Goal: Book appointment/travel/reservation

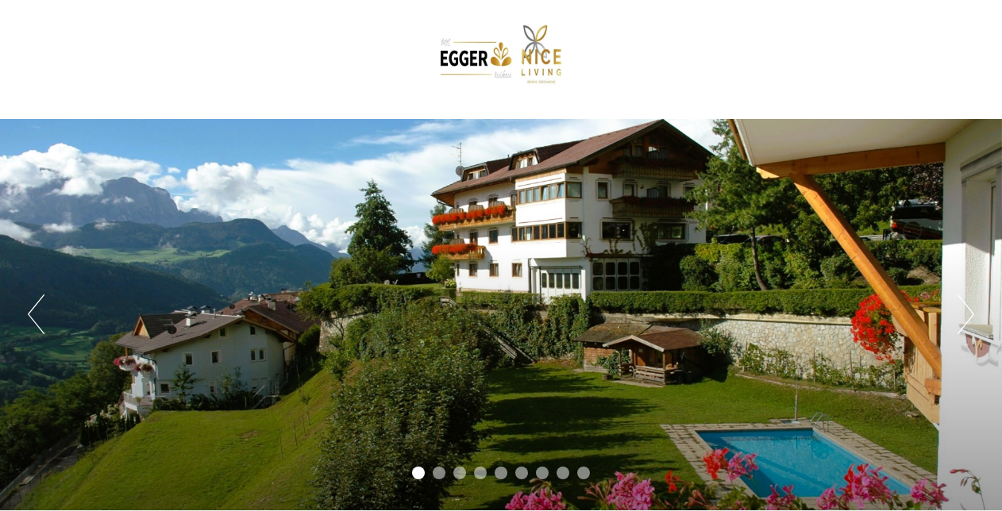
click at [413, 87] on div at bounding box center [500, 59] width 889 height 103
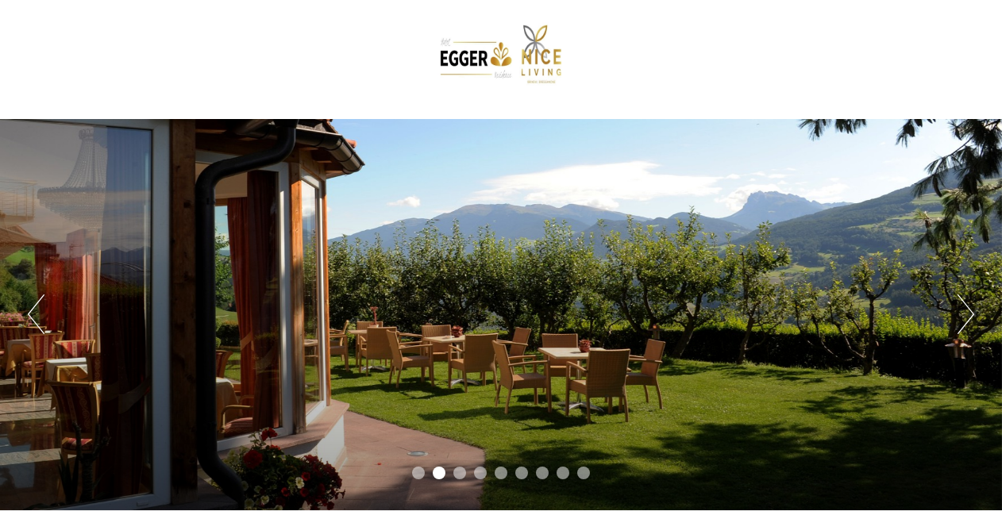
click at [956, 320] on div "Previous Next 1 2 3 4 5 6 7 8 9" at bounding box center [501, 314] width 1002 height 391
click at [965, 316] on button "Next" at bounding box center [965, 314] width 17 height 40
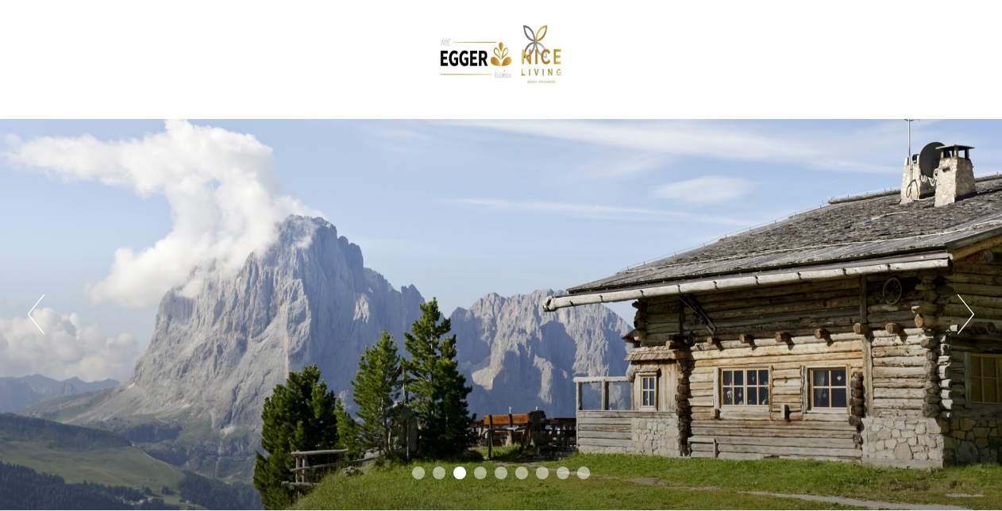
click at [964, 316] on button "Next" at bounding box center [965, 314] width 17 height 40
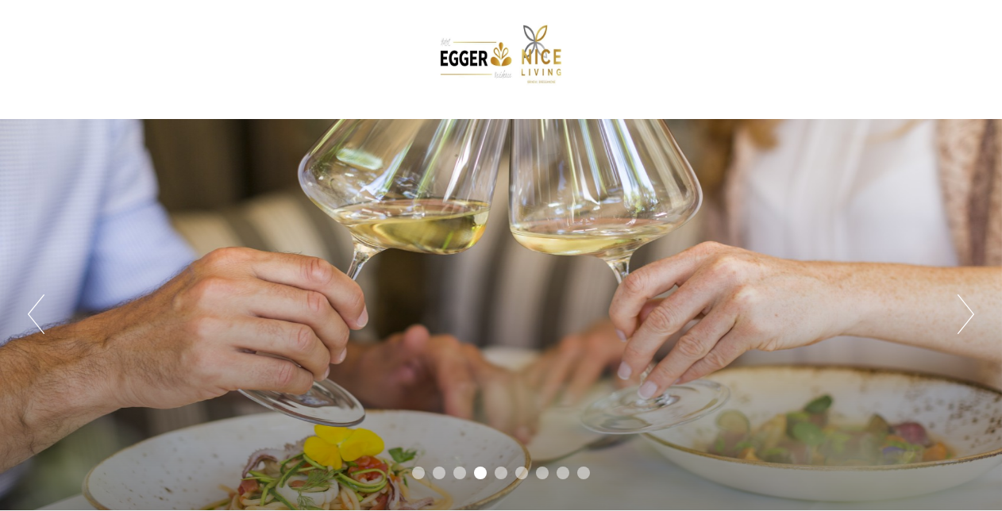
click at [964, 316] on button "Next" at bounding box center [965, 314] width 17 height 40
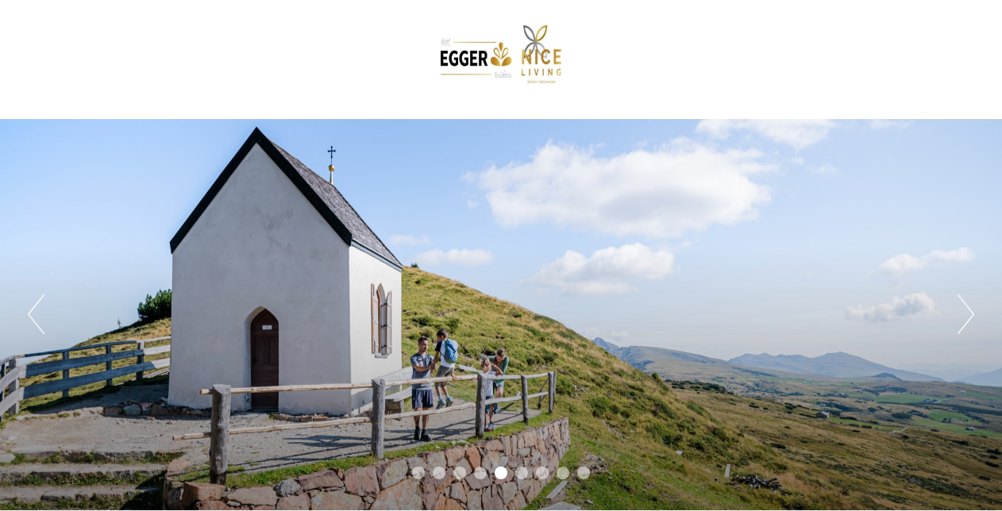
click at [964, 316] on button "Next" at bounding box center [965, 314] width 17 height 40
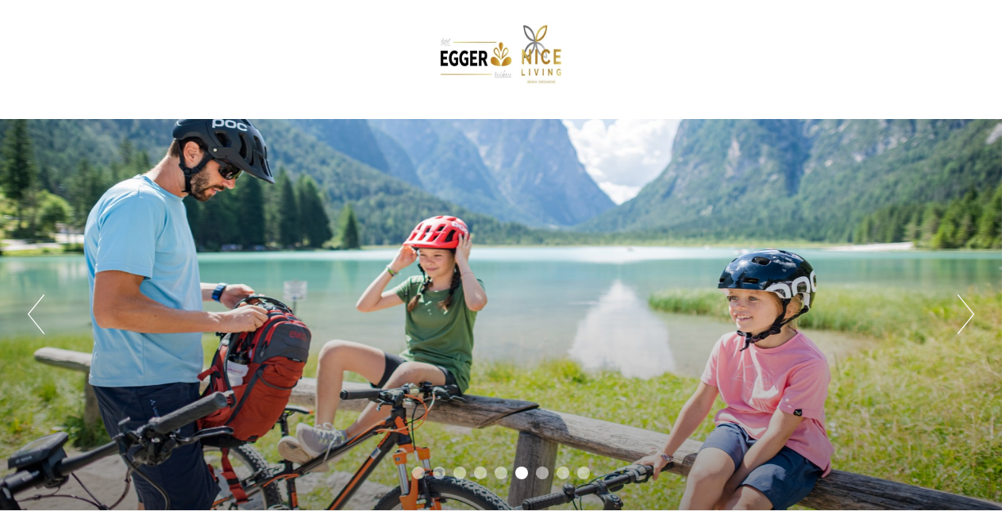
click at [964, 316] on button "Next" at bounding box center [965, 314] width 17 height 40
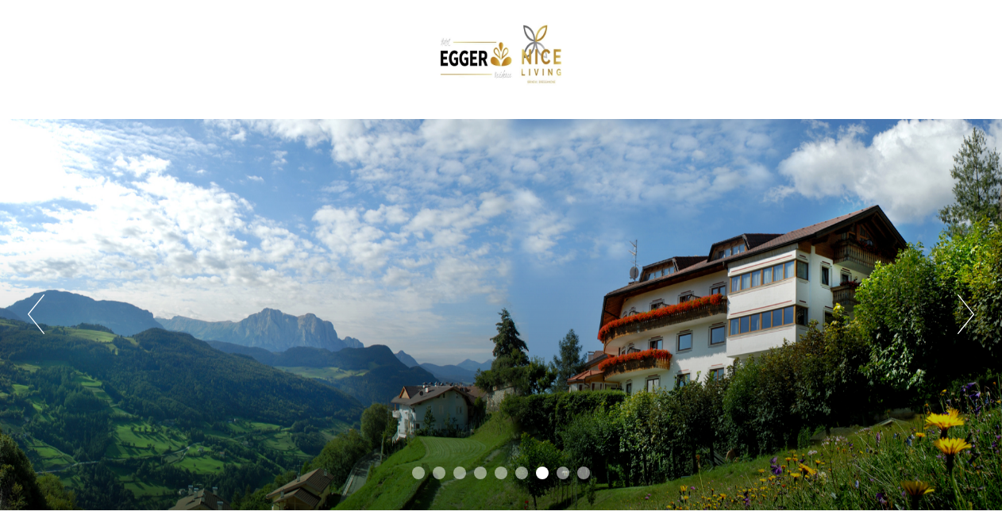
click at [964, 316] on button "Next" at bounding box center [965, 314] width 17 height 40
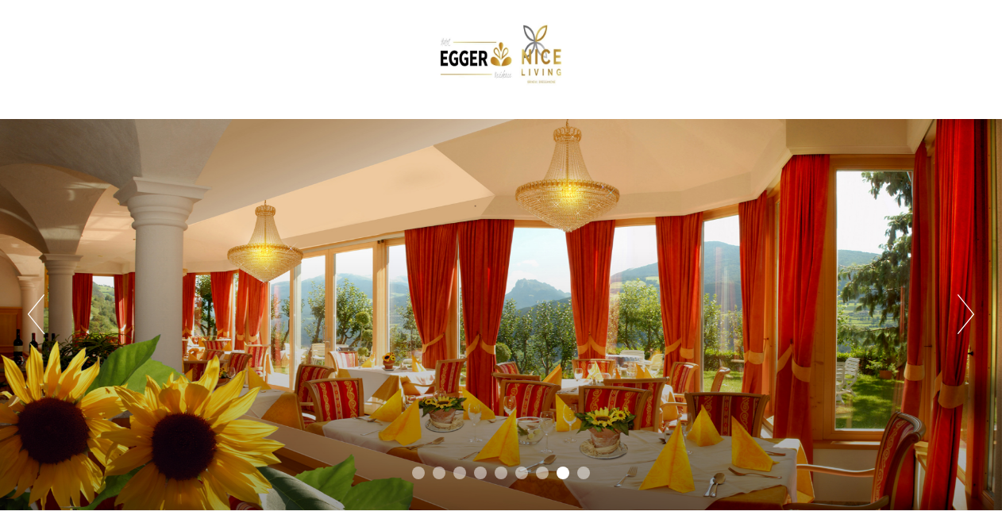
click at [964, 316] on button "Next" at bounding box center [965, 314] width 17 height 40
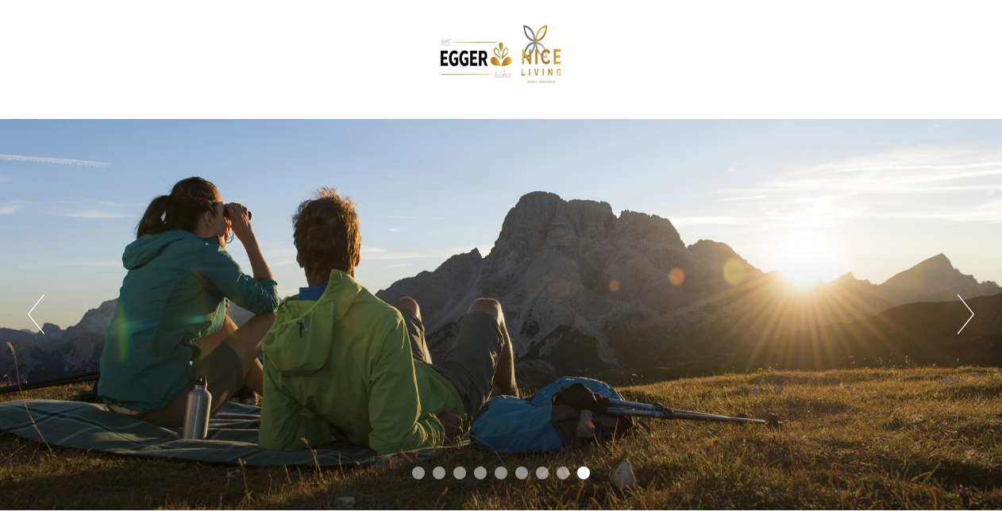
click at [964, 316] on button "Next" at bounding box center [965, 314] width 17 height 40
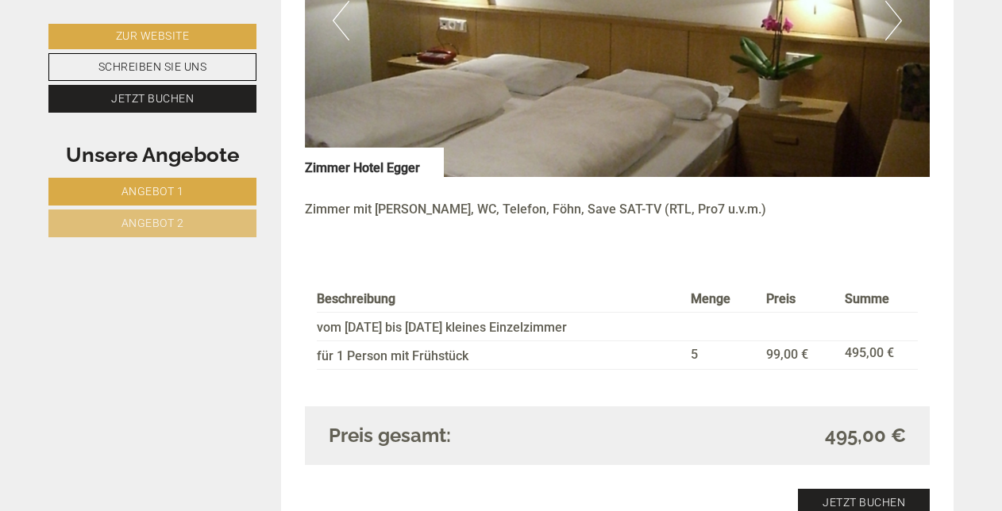
scroll to position [1349, 0]
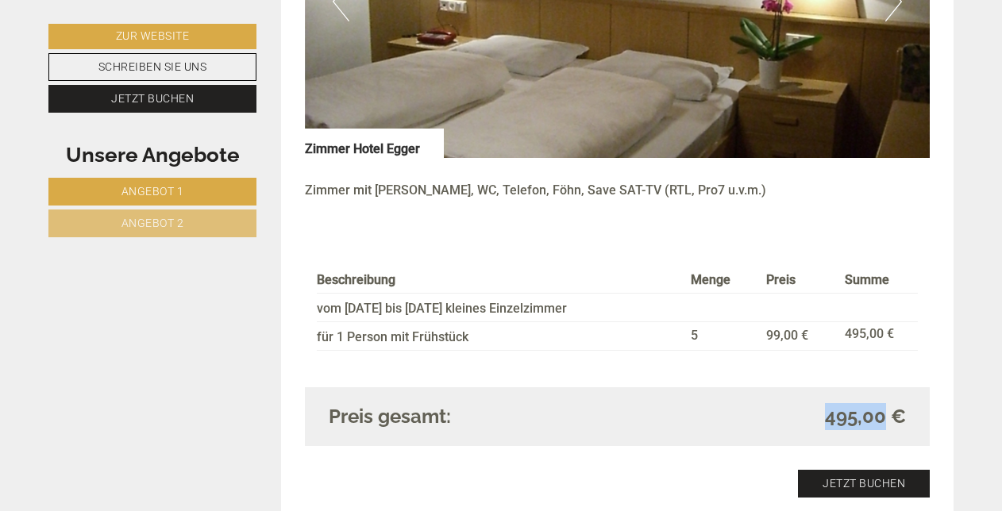
drag, startPoint x: 822, startPoint y: 418, endPoint x: 883, endPoint y: 416, distance: 61.2
click at [883, 416] on div "495,00 €" at bounding box center [767, 416] width 301 height 27
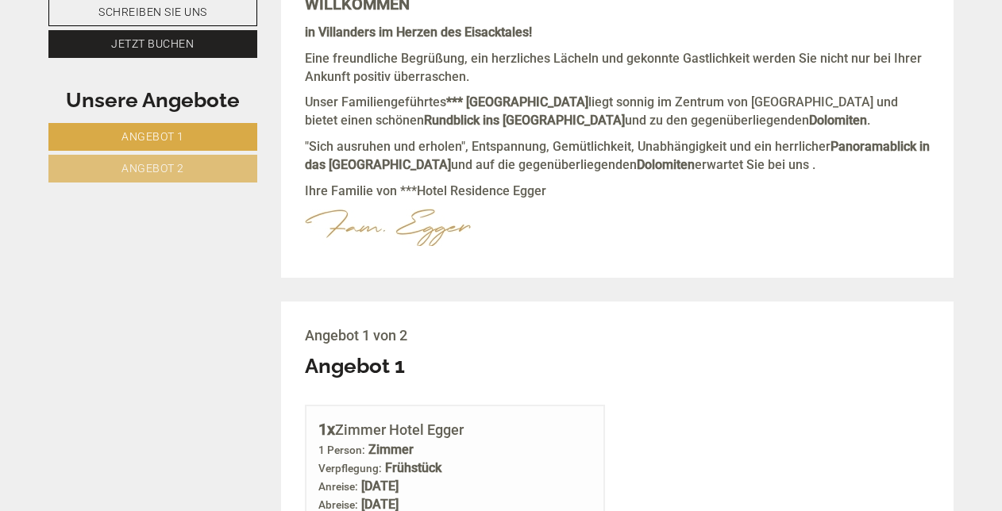
scroll to position [317, 0]
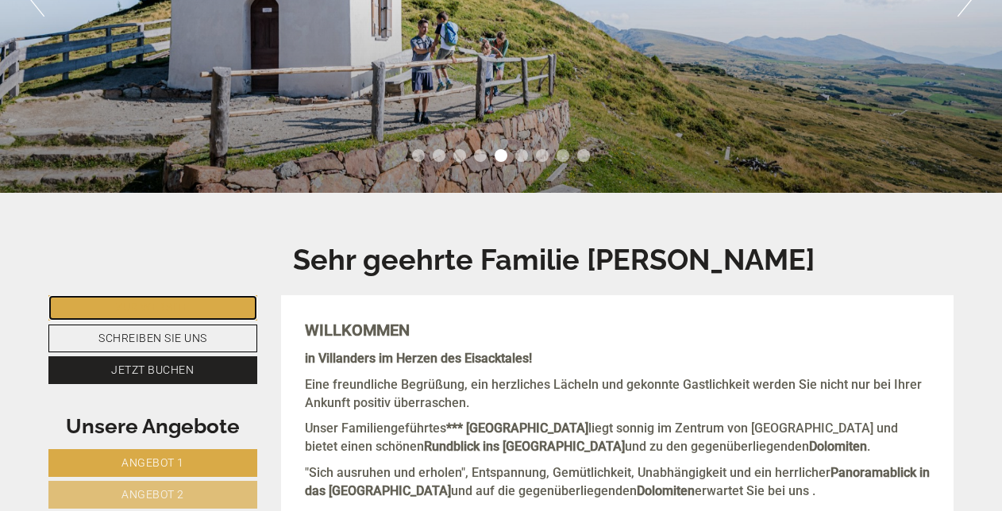
click at [110, 306] on link "Zur Website" at bounding box center [152, 307] width 209 height 25
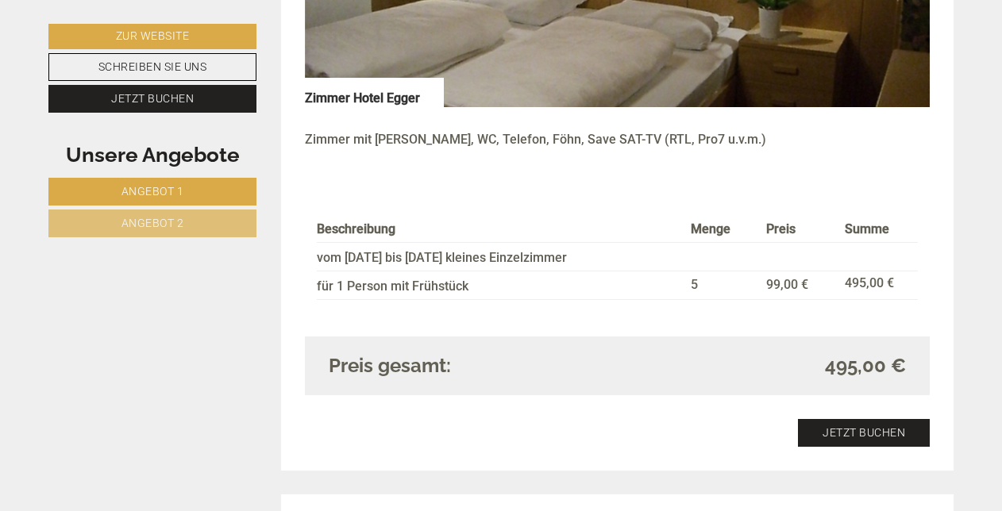
scroll to position [1428, 0]
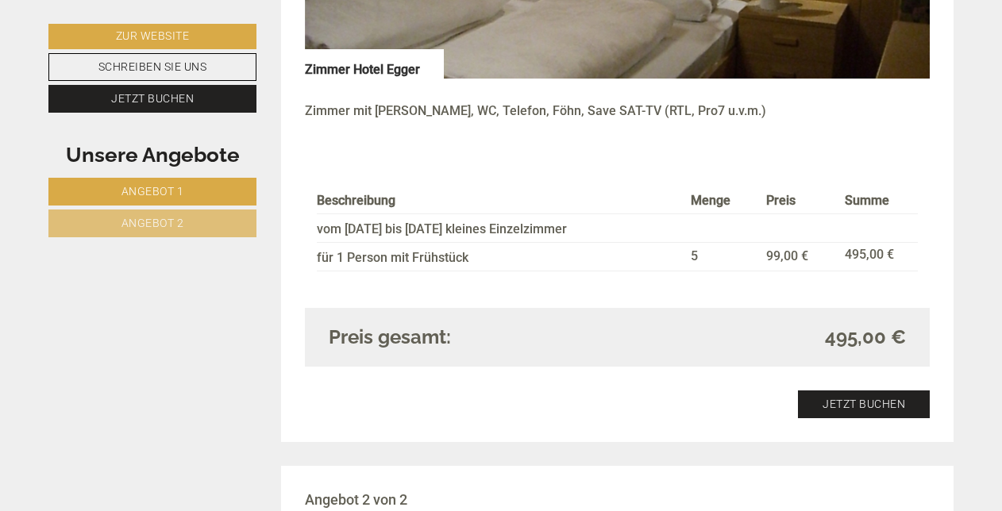
click at [113, 210] on link "Angebot 2" at bounding box center [152, 224] width 208 height 28
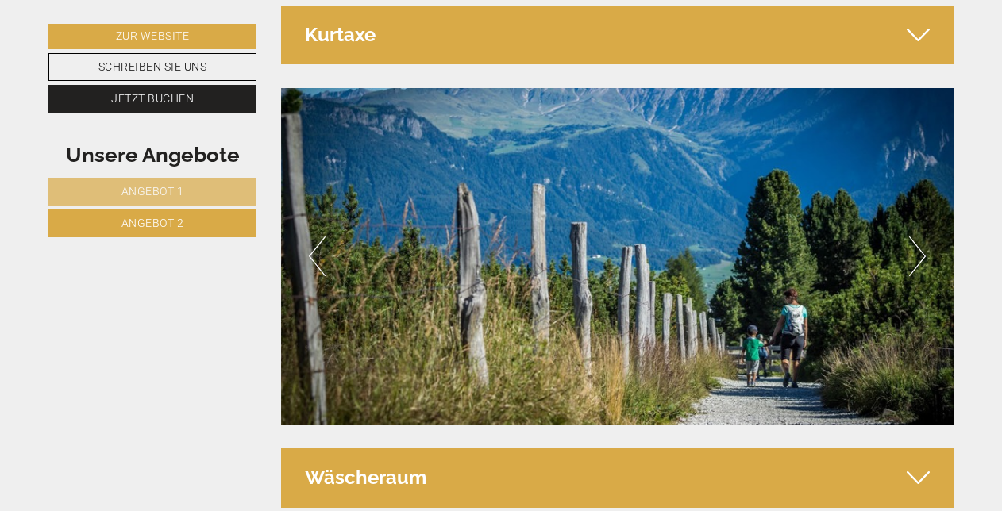
scroll to position [3088, 0]
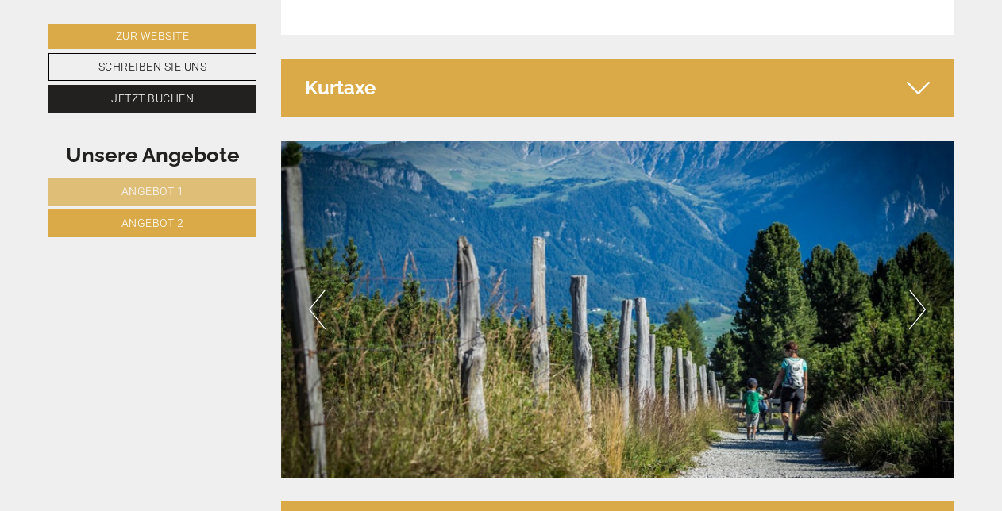
click at [929, 75] on icon at bounding box center [917, 88] width 23 height 27
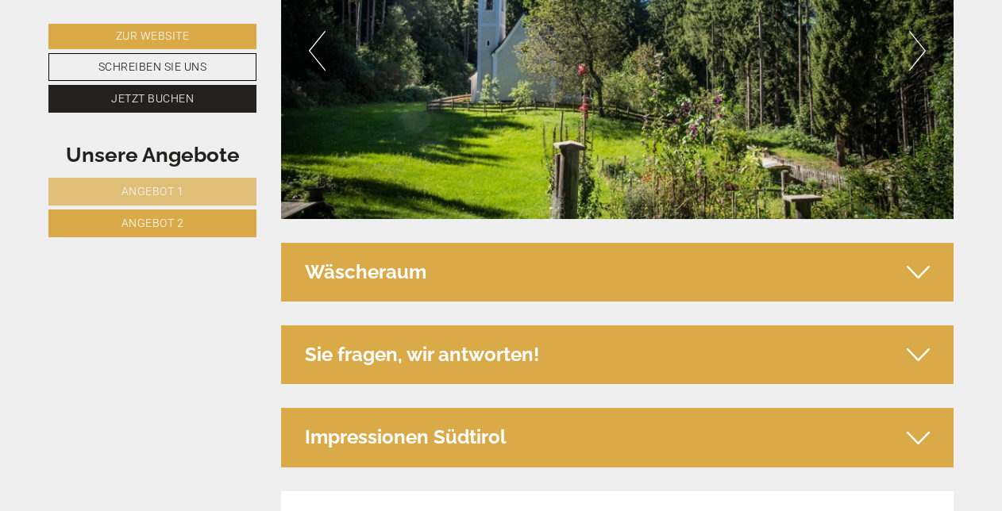
scroll to position [3485, 0]
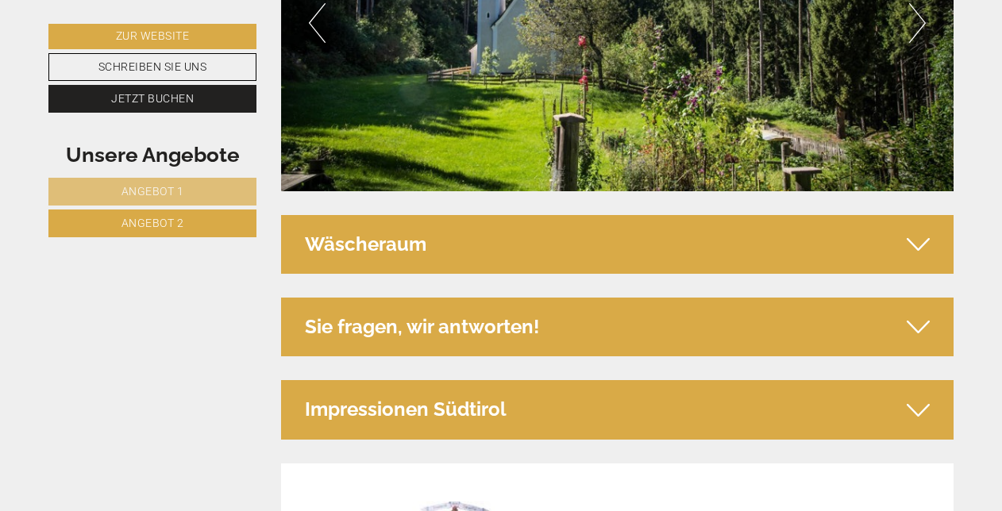
click at [889, 220] on div "Wäscheraum" at bounding box center [617, 244] width 673 height 59
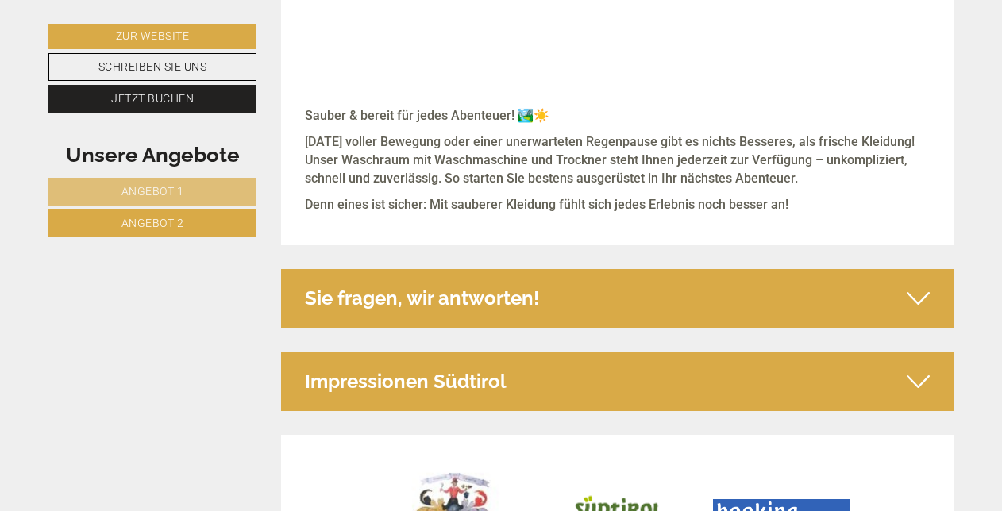
scroll to position [4437, 0]
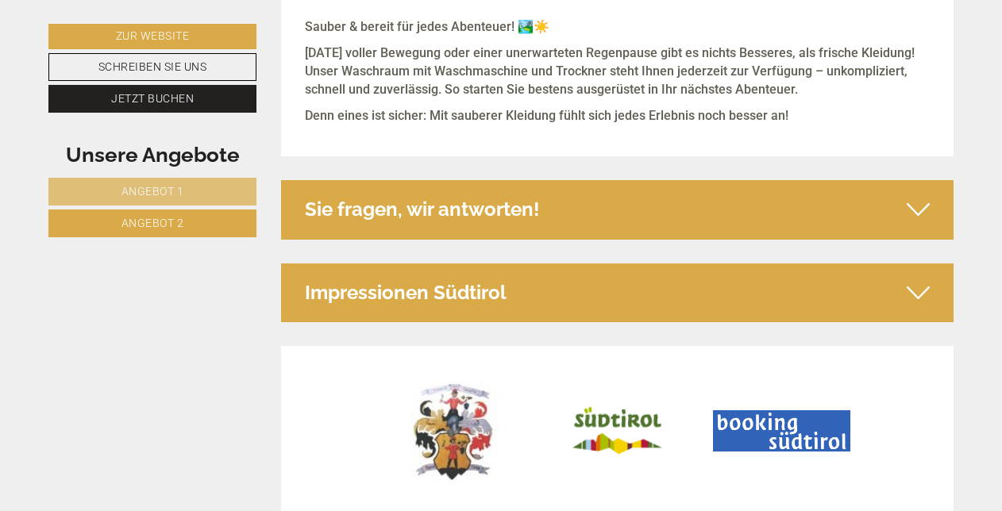
click at [836, 180] on div "Sie fragen, wir antworten!" at bounding box center [617, 209] width 673 height 59
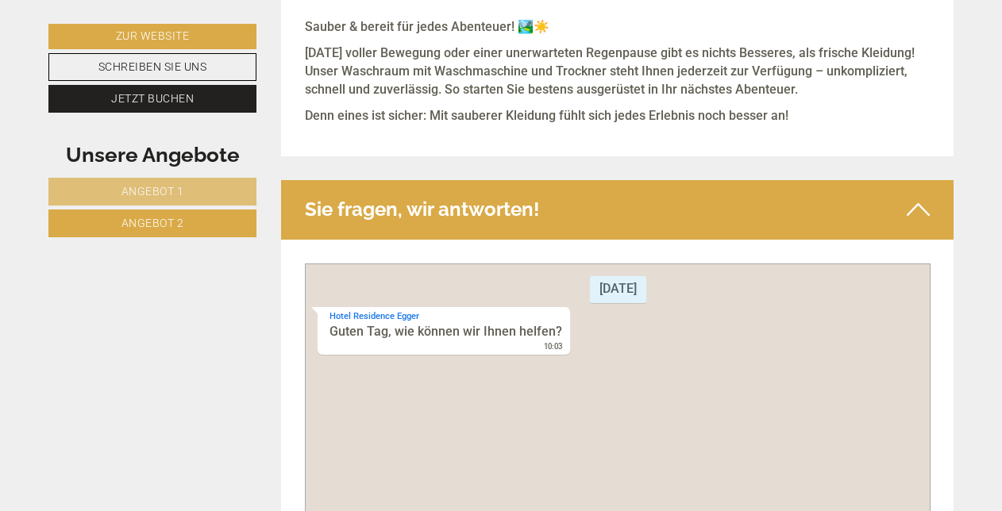
click at [833, 181] on div "Sie fragen, wir antworten!" at bounding box center [617, 209] width 673 height 59
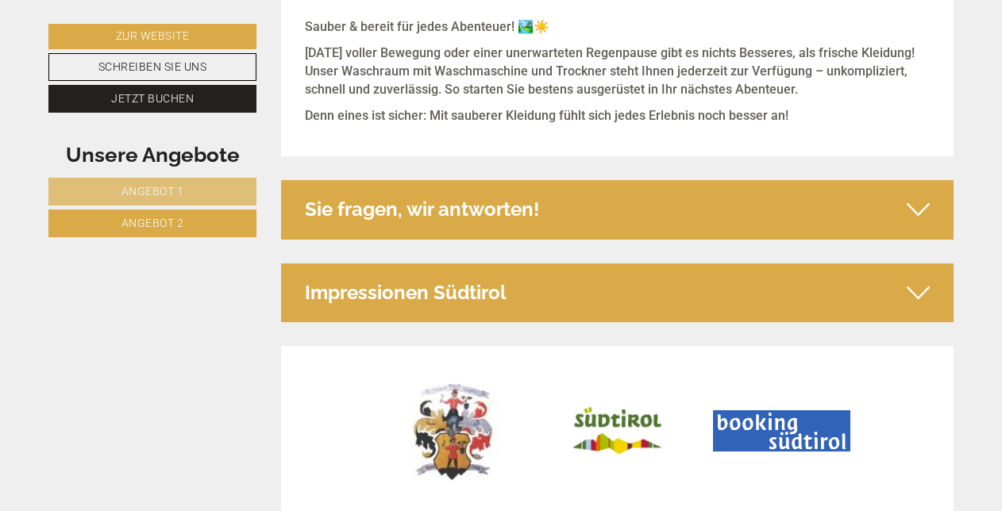
click at [819, 263] on div "Impressionen Südtirol" at bounding box center [617, 292] width 673 height 59
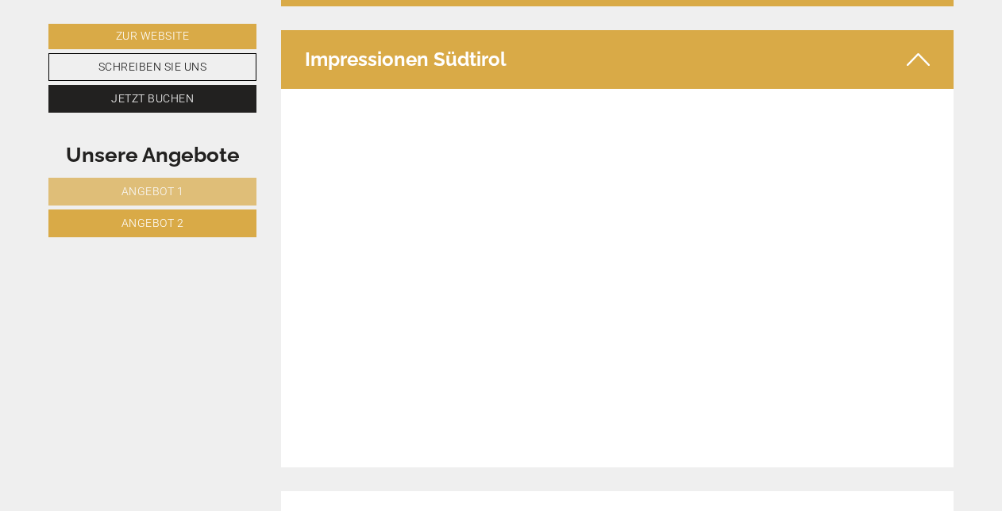
scroll to position [4685, 0]
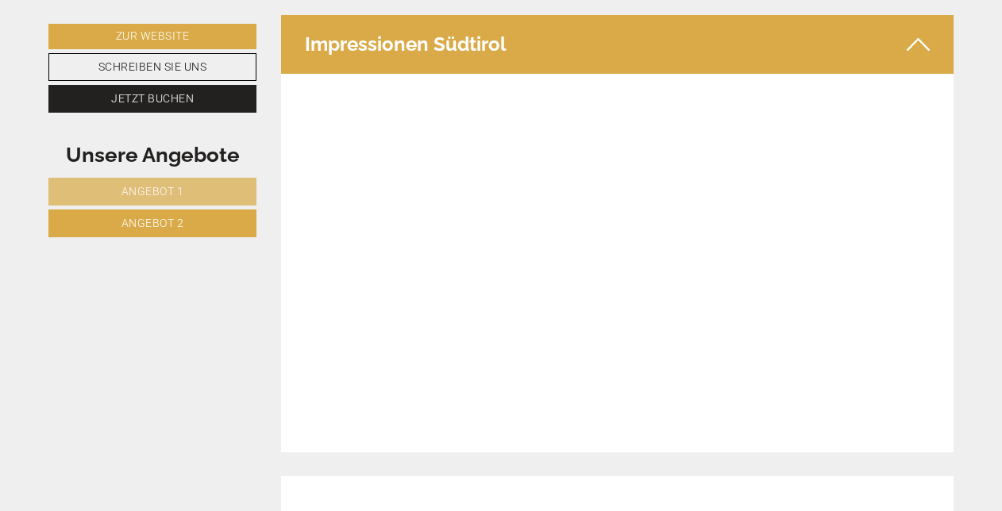
click at [149, 220] on span "Angebot 2" at bounding box center [152, 223] width 63 height 13
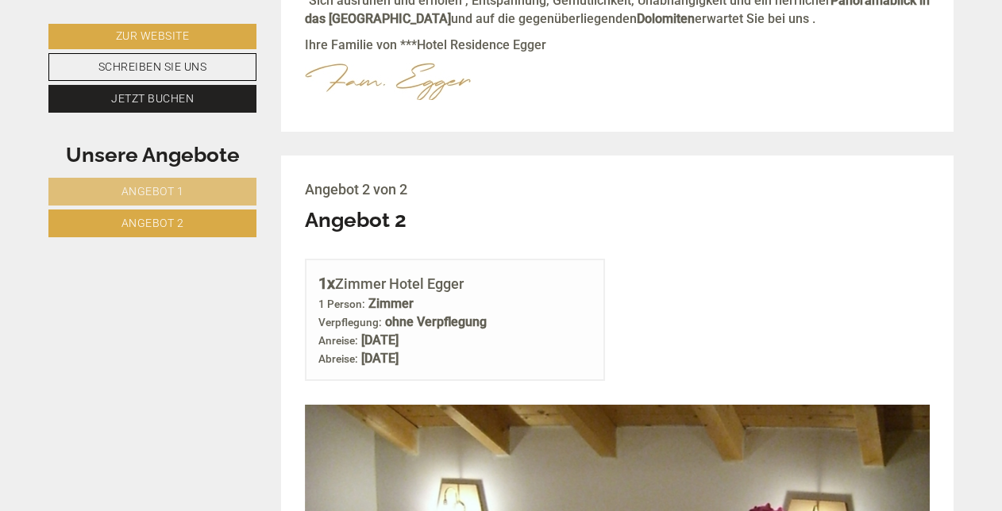
scroll to position [786, 0]
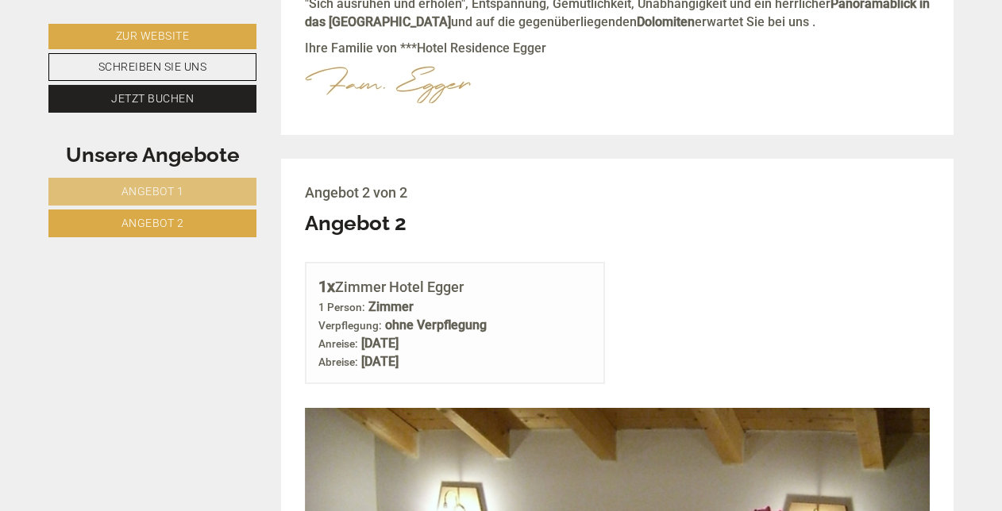
click at [209, 190] on link "Angebot 1" at bounding box center [152, 192] width 208 height 28
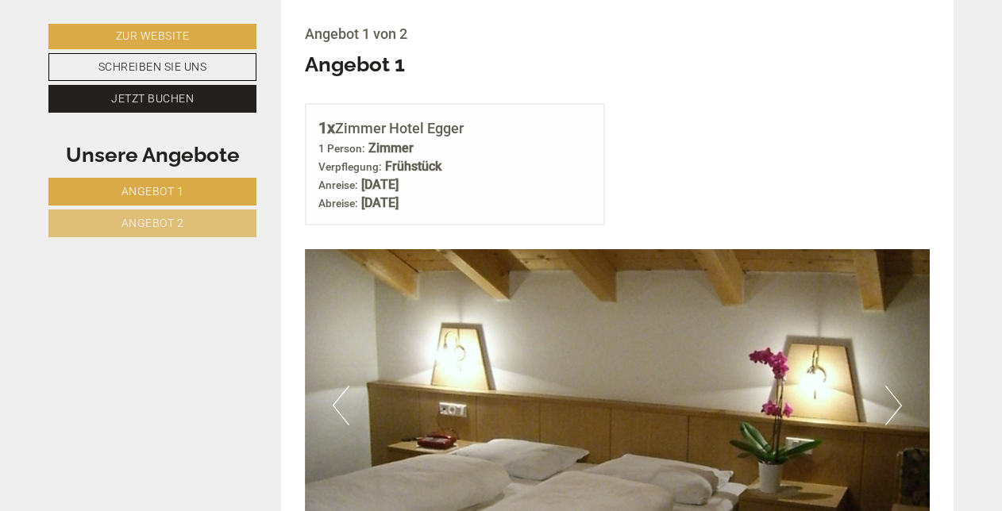
click at [202, 208] on nav "Angebot 1 Angebot 2" at bounding box center [154, 208] width 213 height 60
click at [208, 221] on link "Angebot 2" at bounding box center [152, 224] width 208 height 28
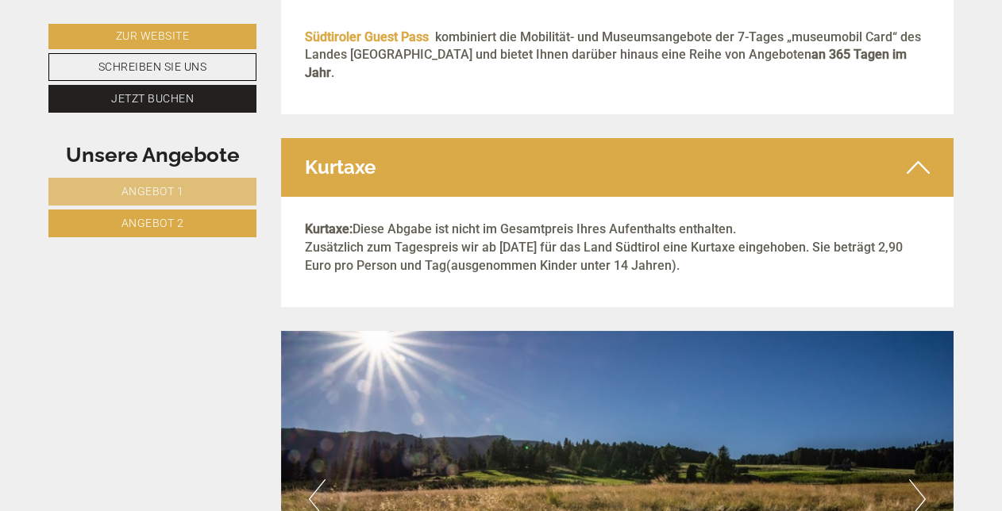
scroll to position [3326, 0]
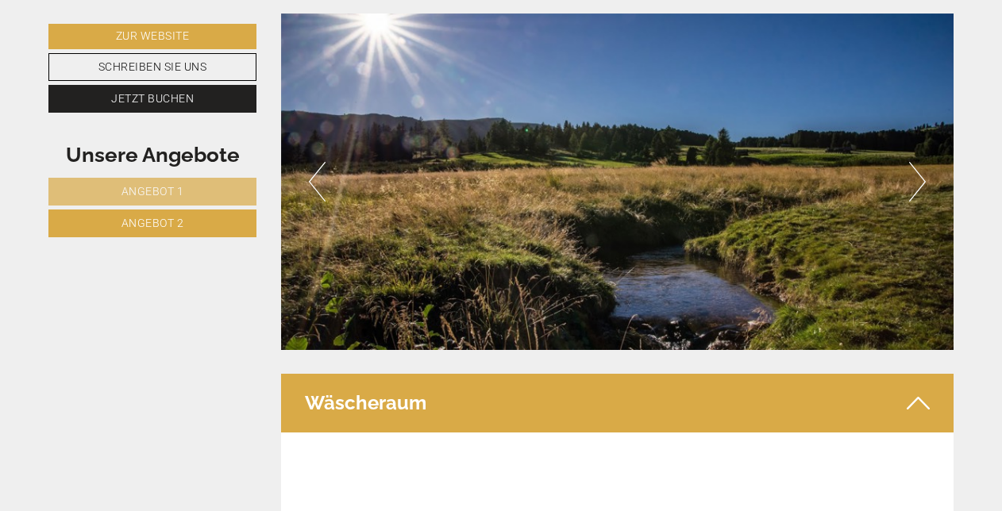
click at [640, 158] on img at bounding box center [617, 181] width 673 height 336
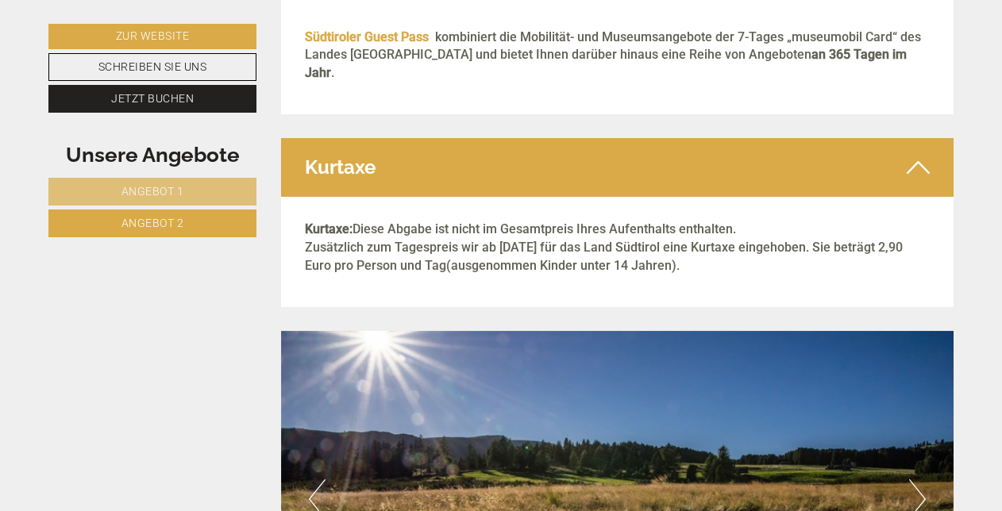
click at [602, 402] on img at bounding box center [617, 499] width 673 height 336
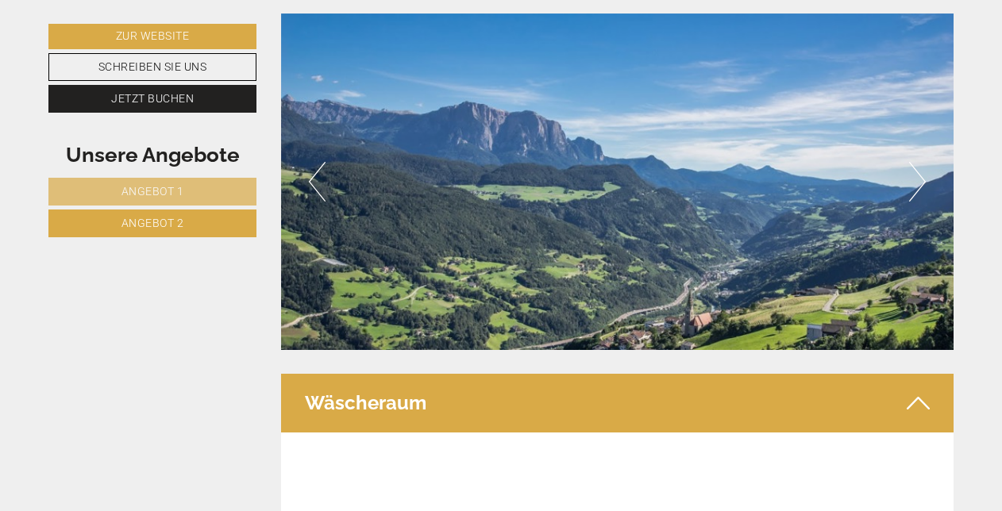
click at [922, 165] on button "Next" at bounding box center [917, 182] width 17 height 40
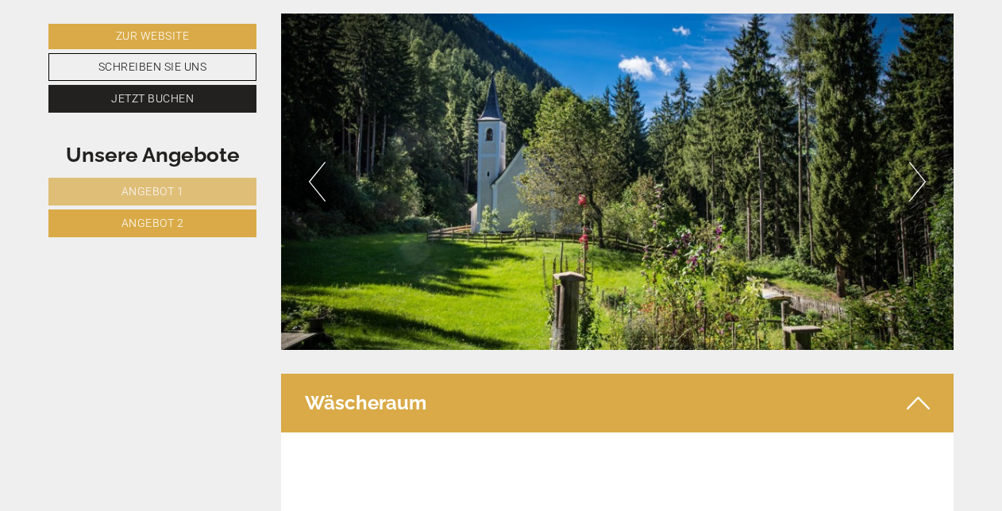
click at [922, 165] on button "Next" at bounding box center [917, 182] width 17 height 40
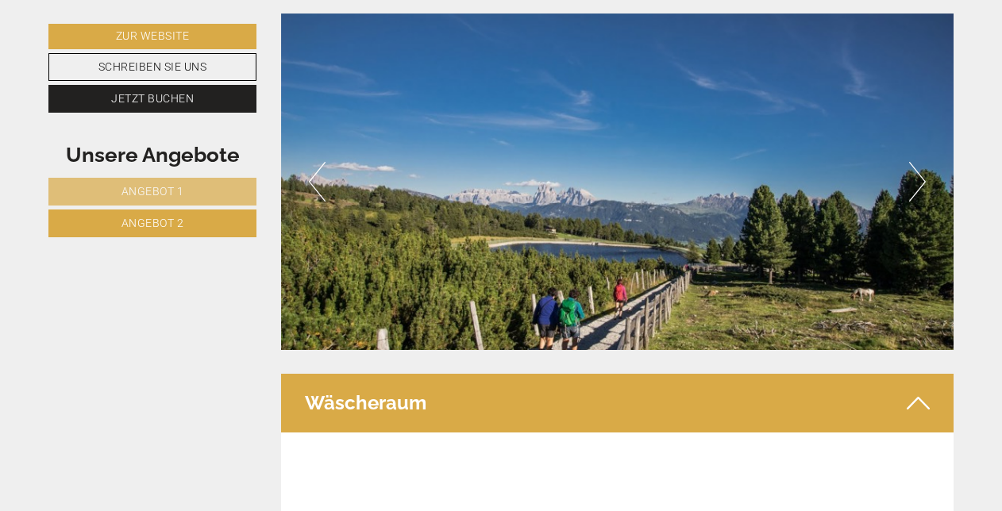
click at [922, 165] on button "Next" at bounding box center [917, 182] width 17 height 40
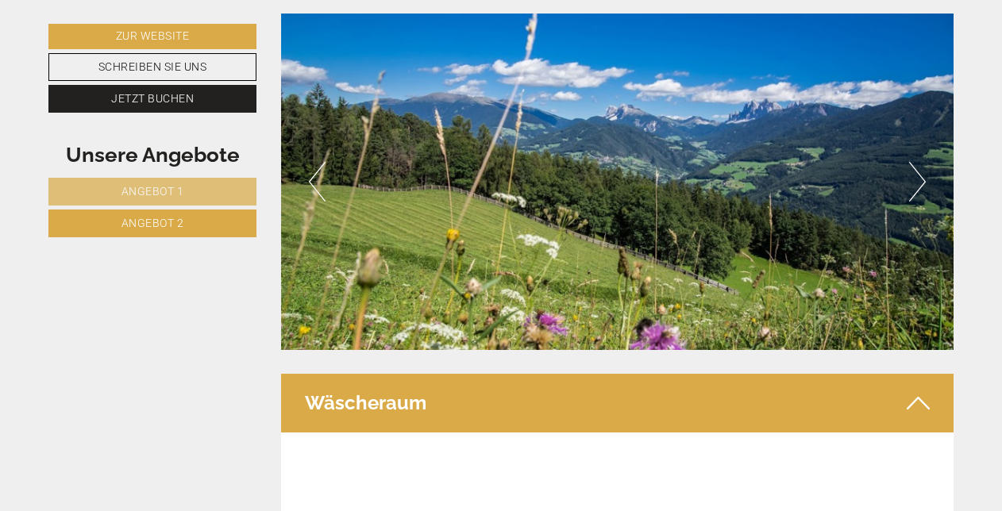
click at [922, 165] on button "Next" at bounding box center [917, 182] width 17 height 40
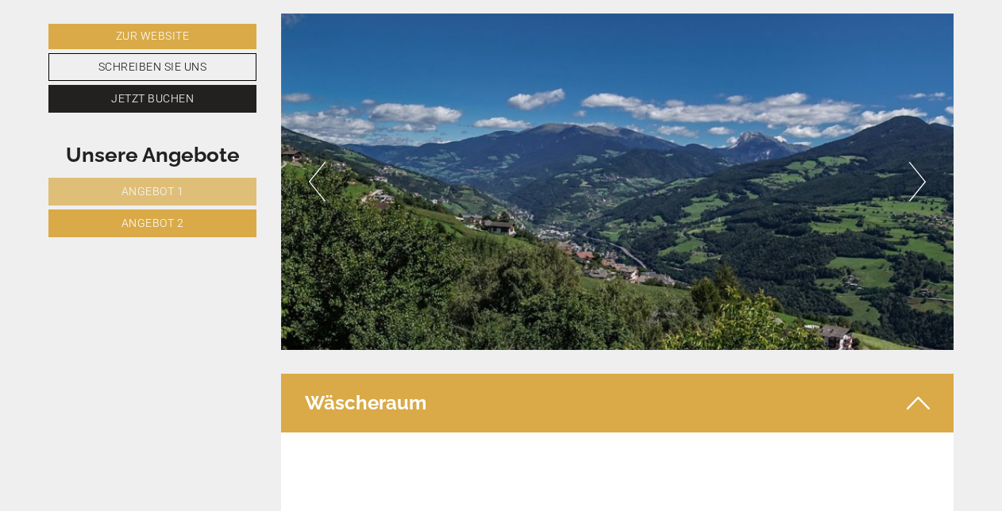
click at [922, 165] on button "Next" at bounding box center [917, 182] width 17 height 40
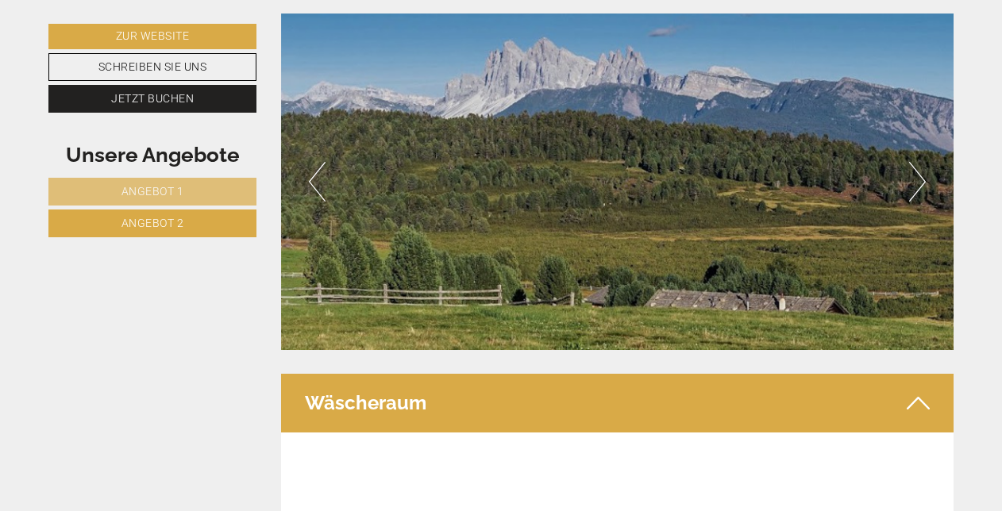
click at [922, 165] on button "Next" at bounding box center [917, 182] width 17 height 40
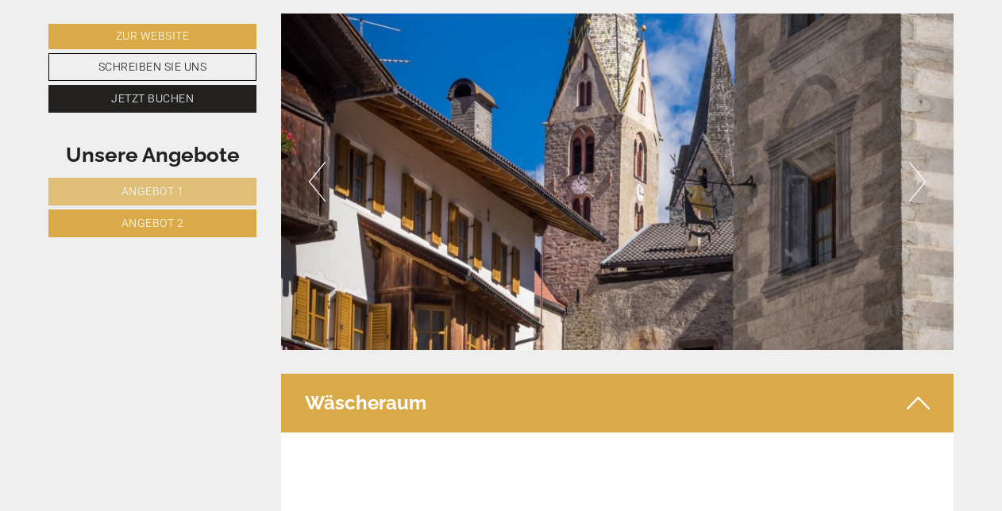
click at [922, 165] on button "Next" at bounding box center [917, 182] width 17 height 40
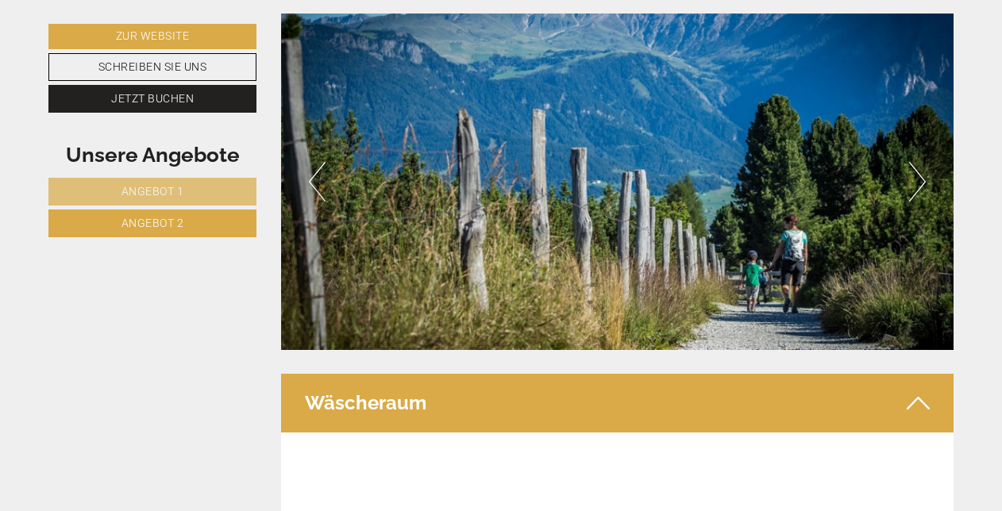
click at [922, 165] on button "Next" at bounding box center [917, 182] width 17 height 40
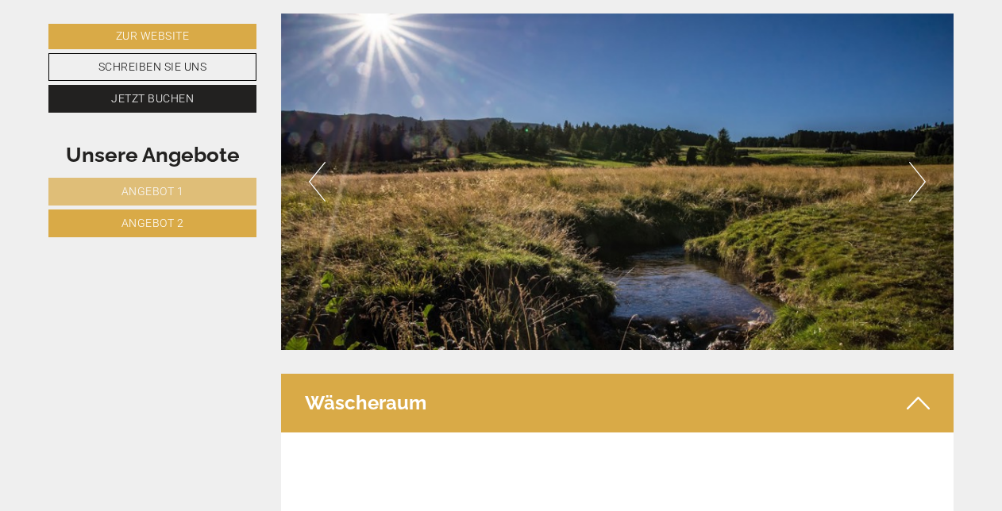
click at [922, 165] on button "Next" at bounding box center [917, 182] width 17 height 40
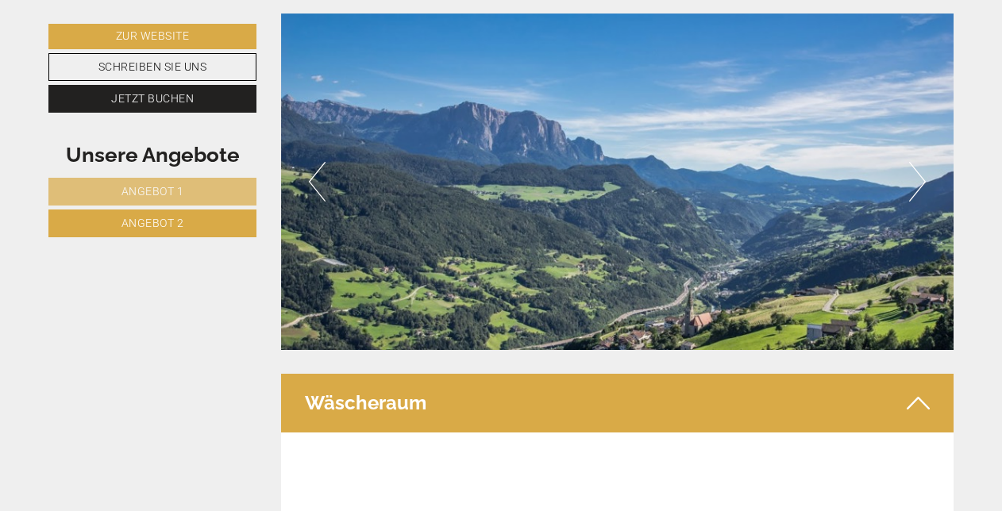
click at [922, 165] on button "Next" at bounding box center [917, 182] width 17 height 40
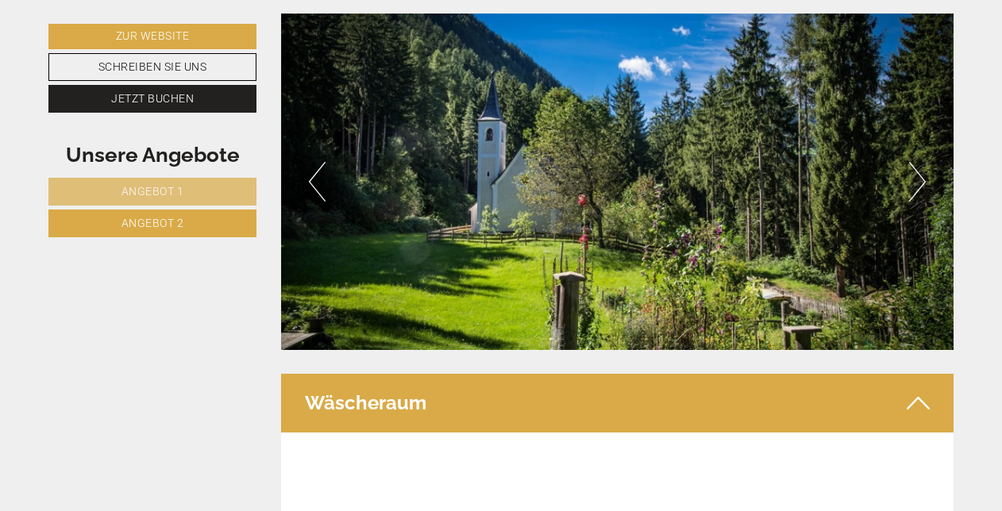
click at [922, 165] on button "Next" at bounding box center [917, 182] width 17 height 40
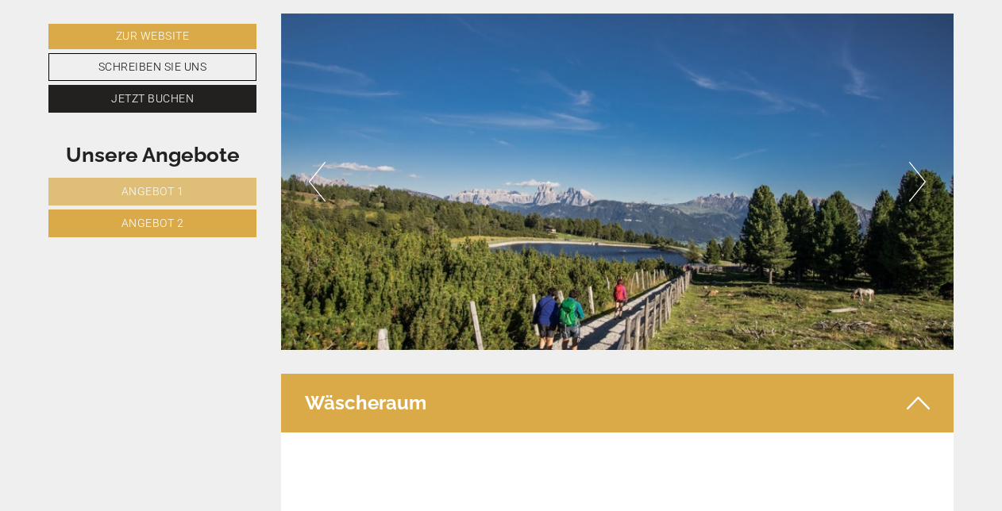
click at [922, 165] on button "Next" at bounding box center [917, 182] width 17 height 40
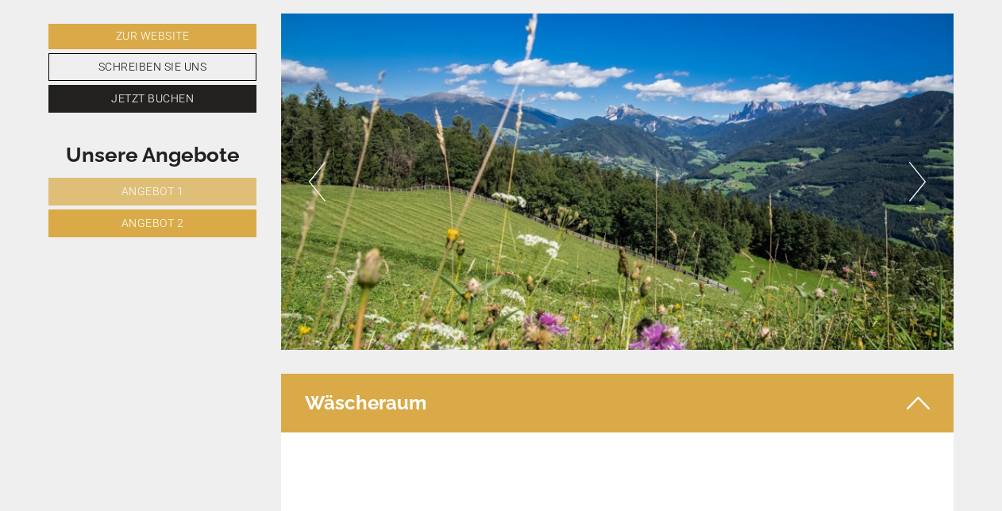
click at [922, 165] on button "Next" at bounding box center [917, 182] width 17 height 40
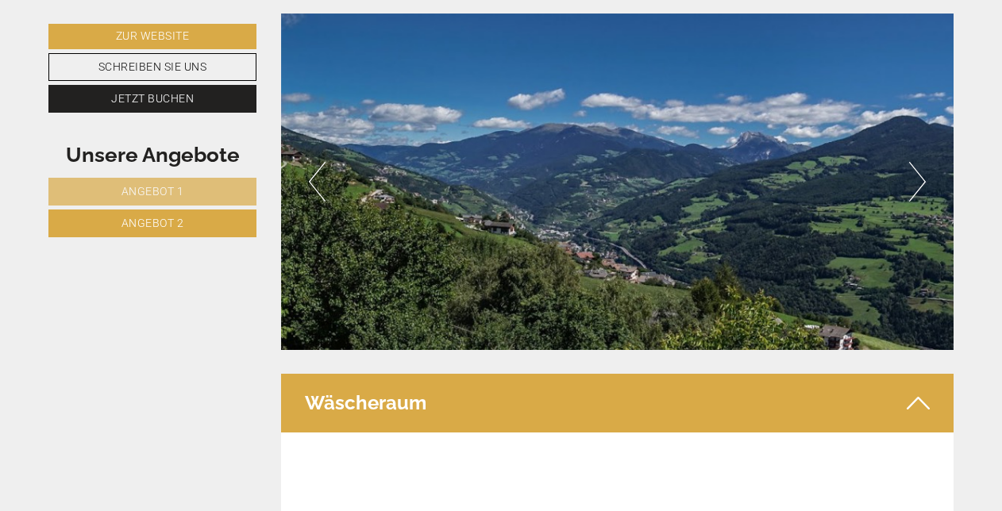
click at [922, 165] on button "Next" at bounding box center [917, 182] width 17 height 40
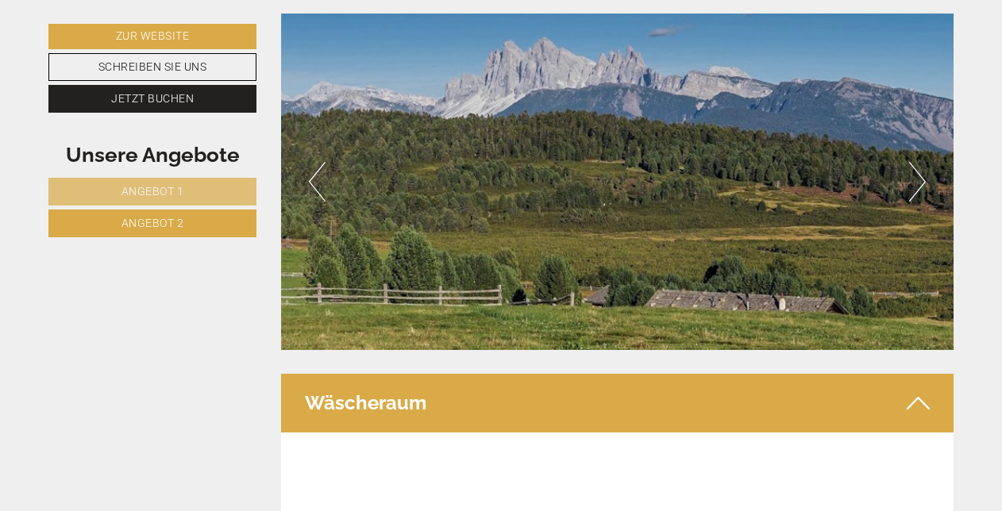
click at [922, 165] on button "Next" at bounding box center [917, 182] width 17 height 40
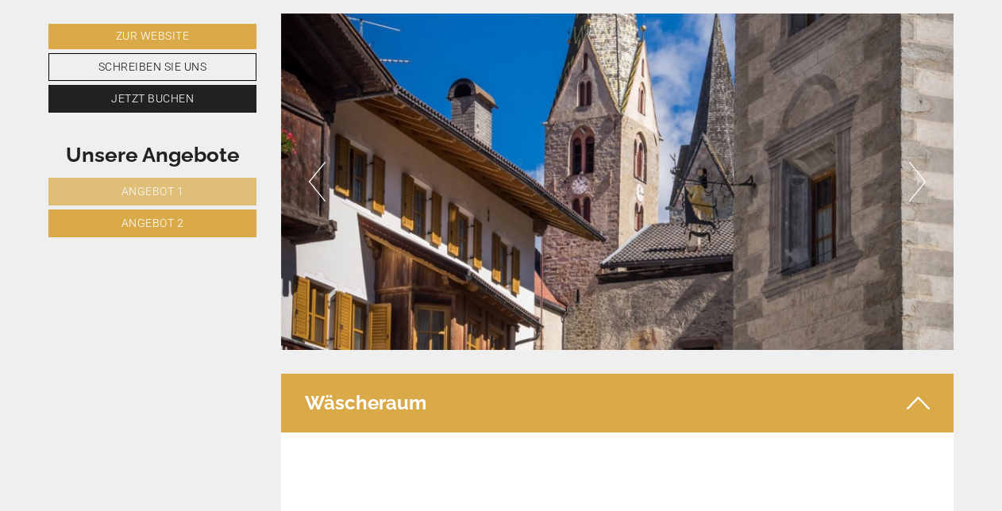
click at [923, 167] on button "Next" at bounding box center [917, 182] width 17 height 40
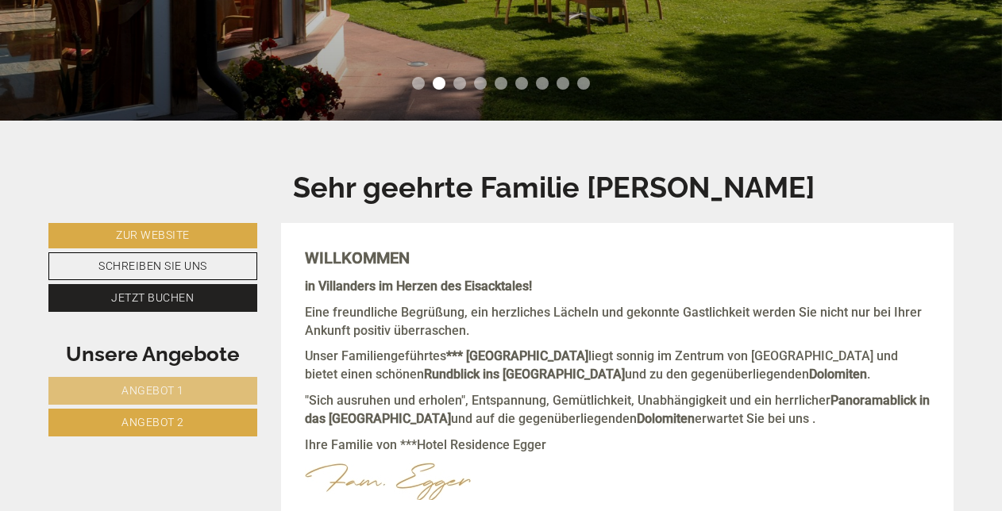
scroll to position [0, 0]
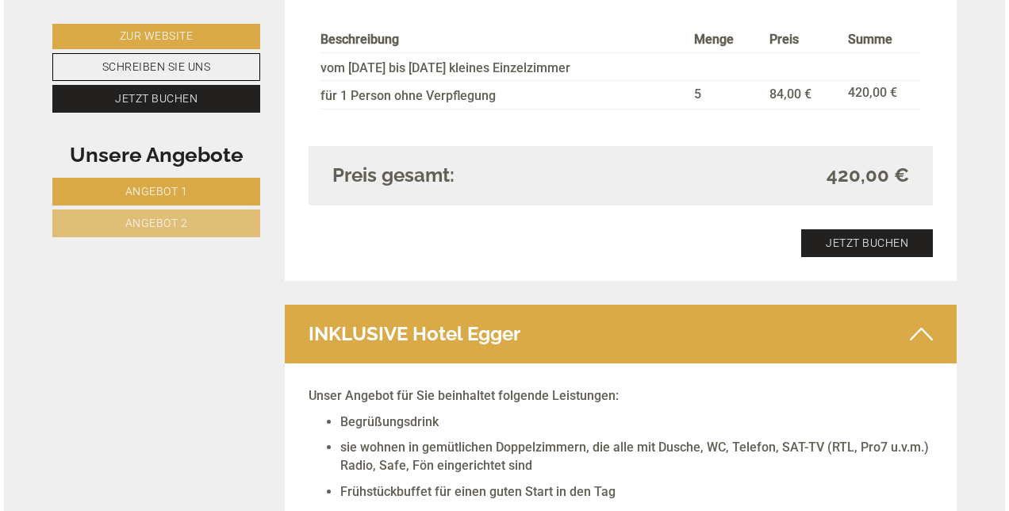
scroll to position [2460, 0]
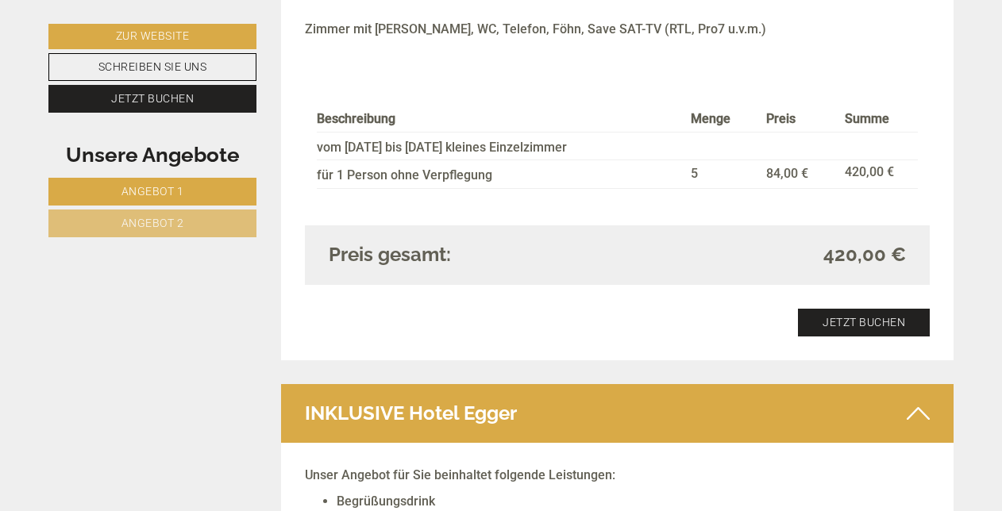
click at [630, 332] on div "Dieses Angebot wurde bereits von Ihnen gebucht Jetzt buchen" at bounding box center [617, 323] width 625 height 28
click at [839, 316] on link "Jetzt buchen" at bounding box center [864, 323] width 132 height 28
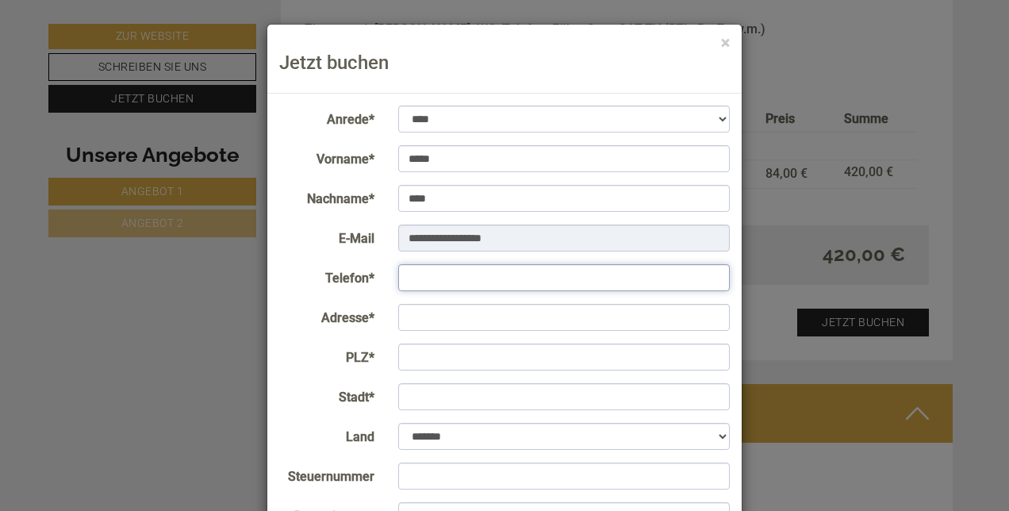
click at [405, 279] on input "Telefon*" at bounding box center [564, 277] width 333 height 27
type input "**********"
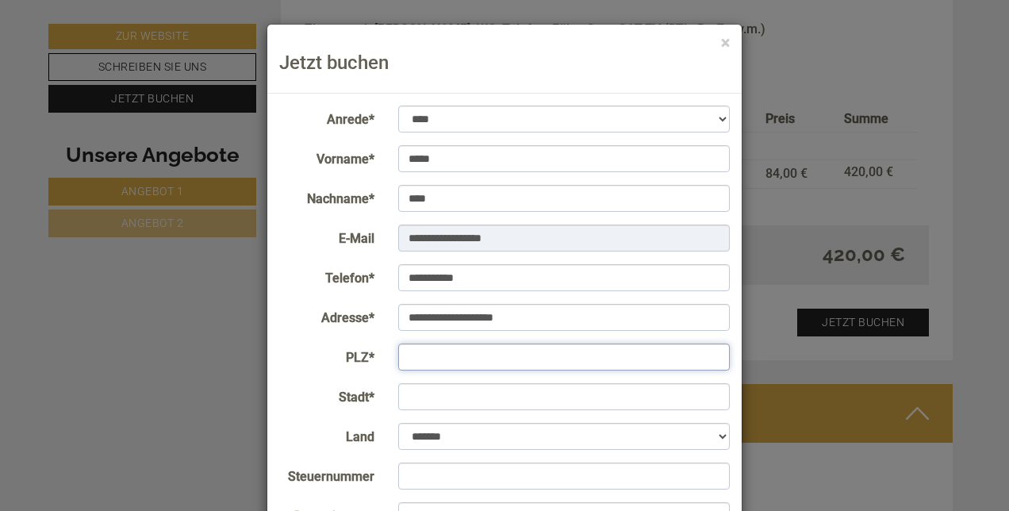
type input "*****"
type input "********"
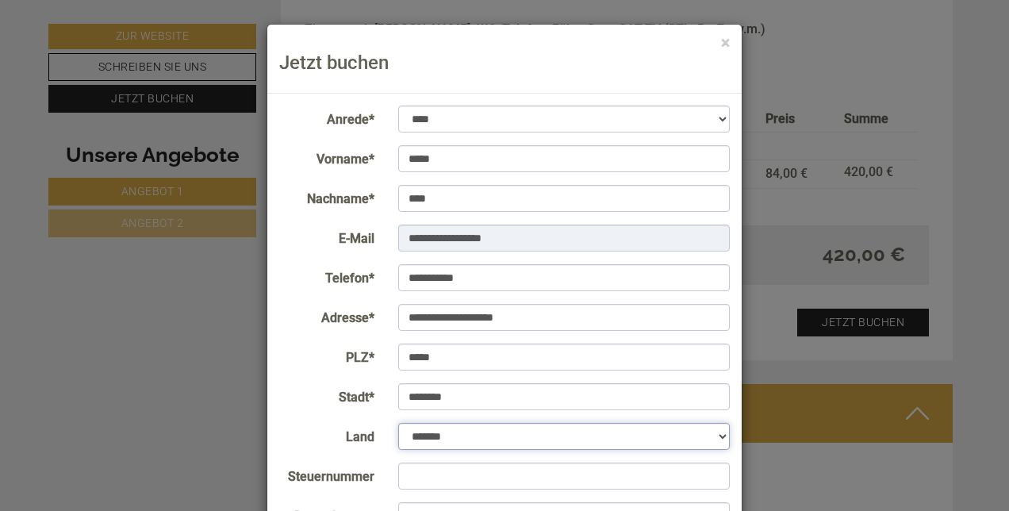
select select "*"
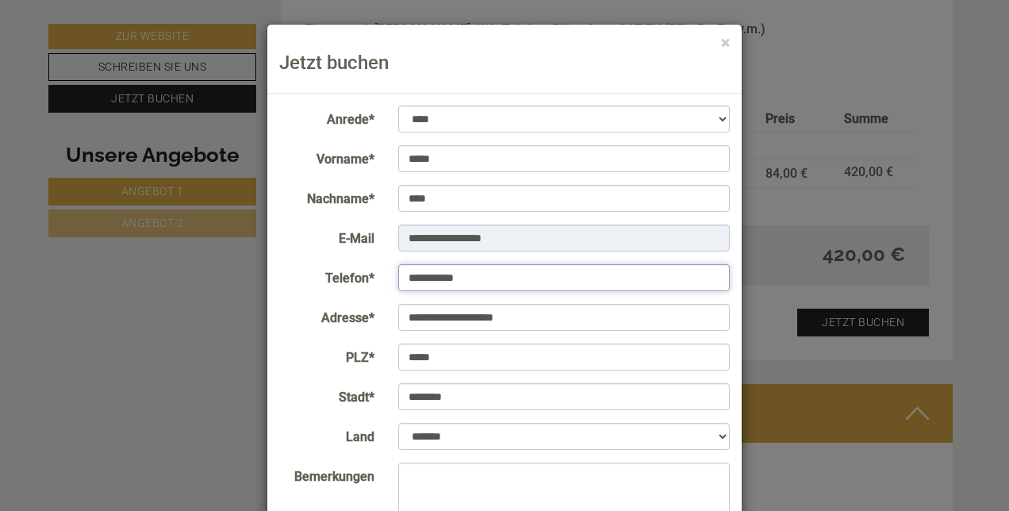
click at [406, 277] on input "**********" at bounding box center [564, 277] width 333 height 27
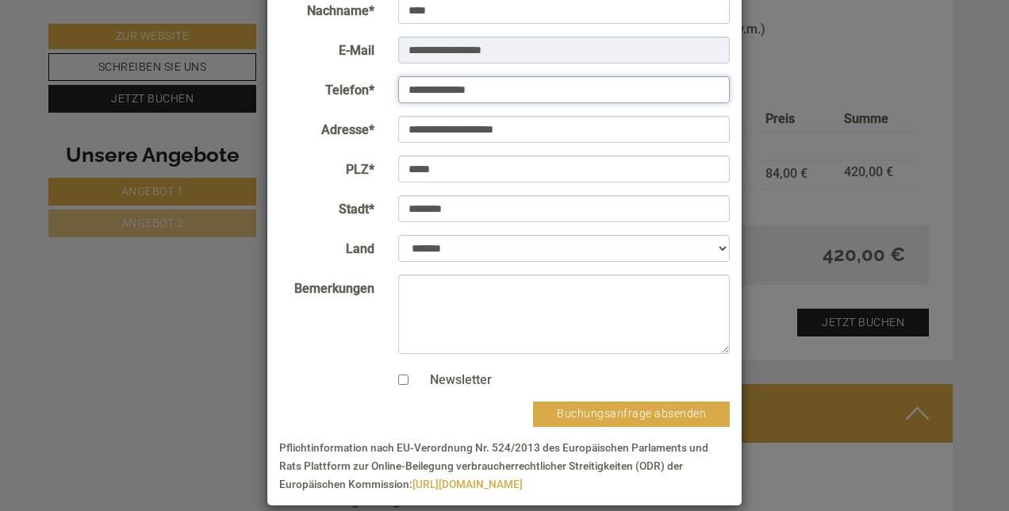
scroll to position [207, 0]
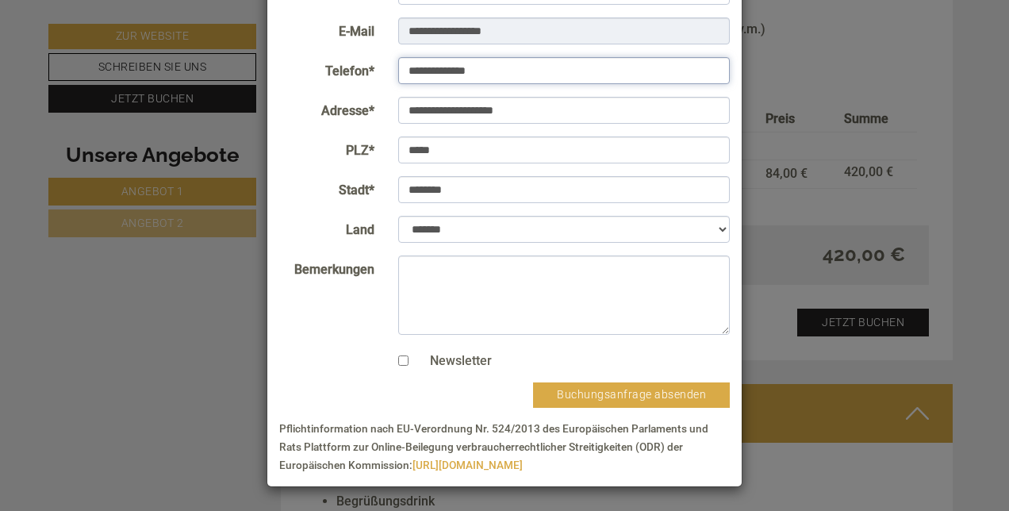
type input "**********"
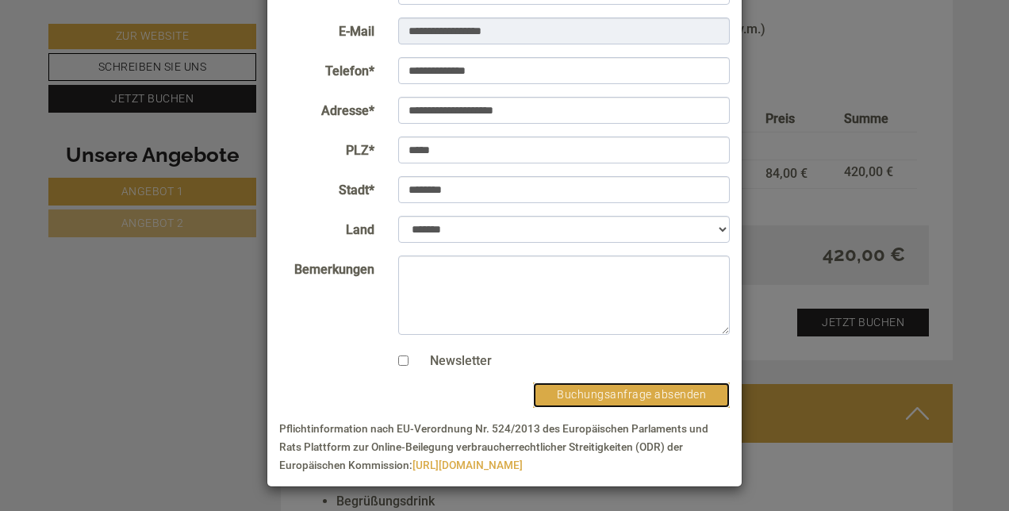
click at [605, 389] on button "Buchungsanfrage absenden" at bounding box center [631, 395] width 197 height 25
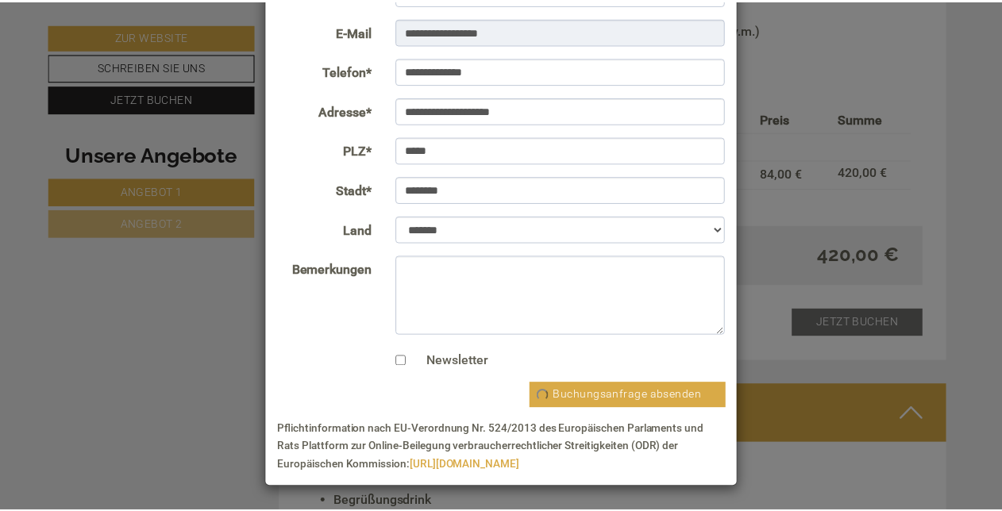
scroll to position [0, 0]
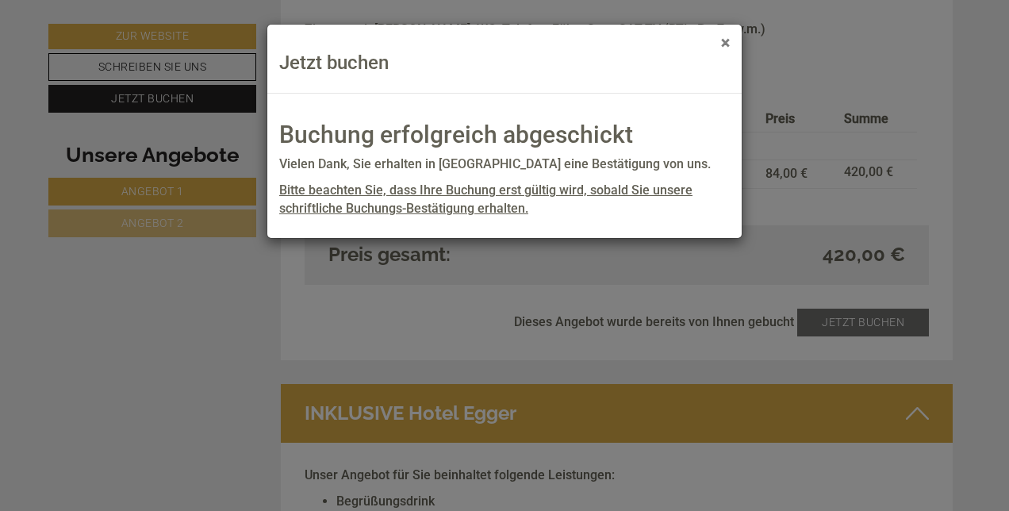
click at [727, 41] on button "×" at bounding box center [725, 43] width 9 height 17
